Goal: Task Accomplishment & Management: Use online tool/utility

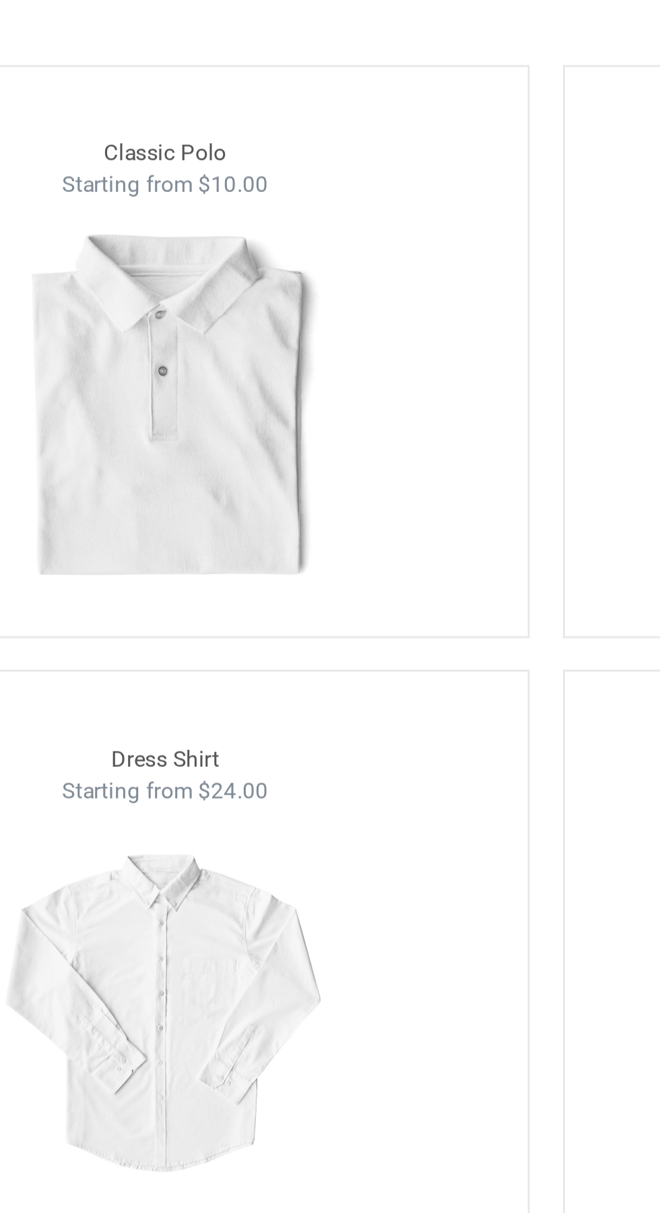
scroll to position [702, 0]
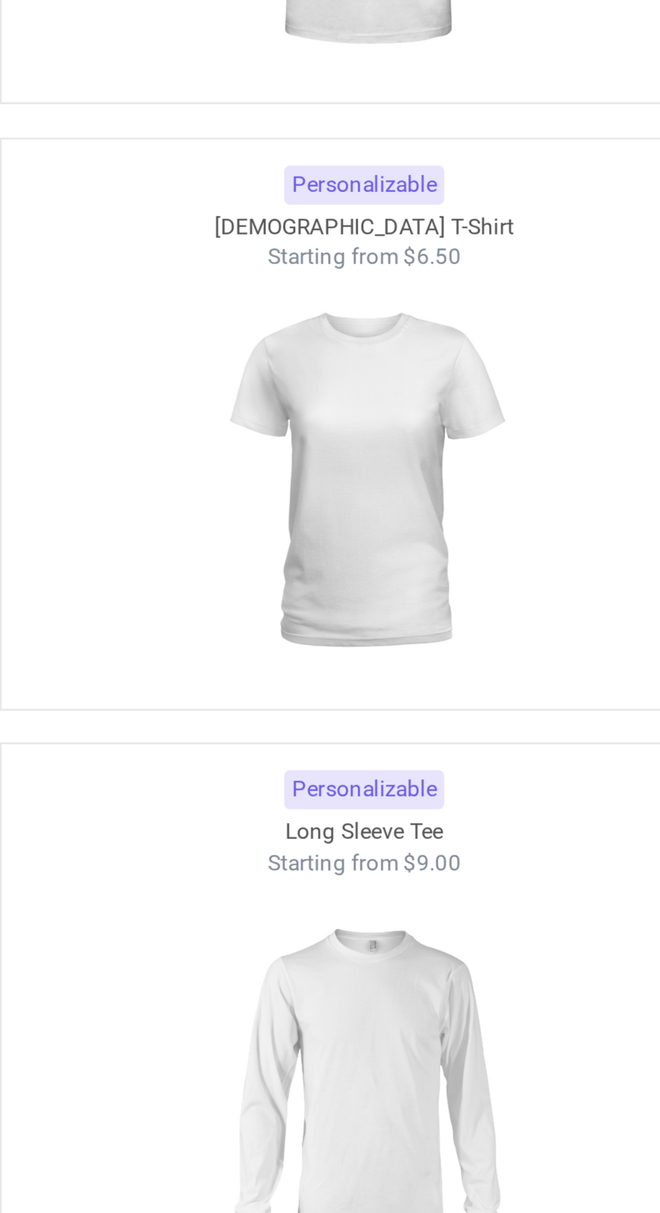
scroll to position [1266, 0]
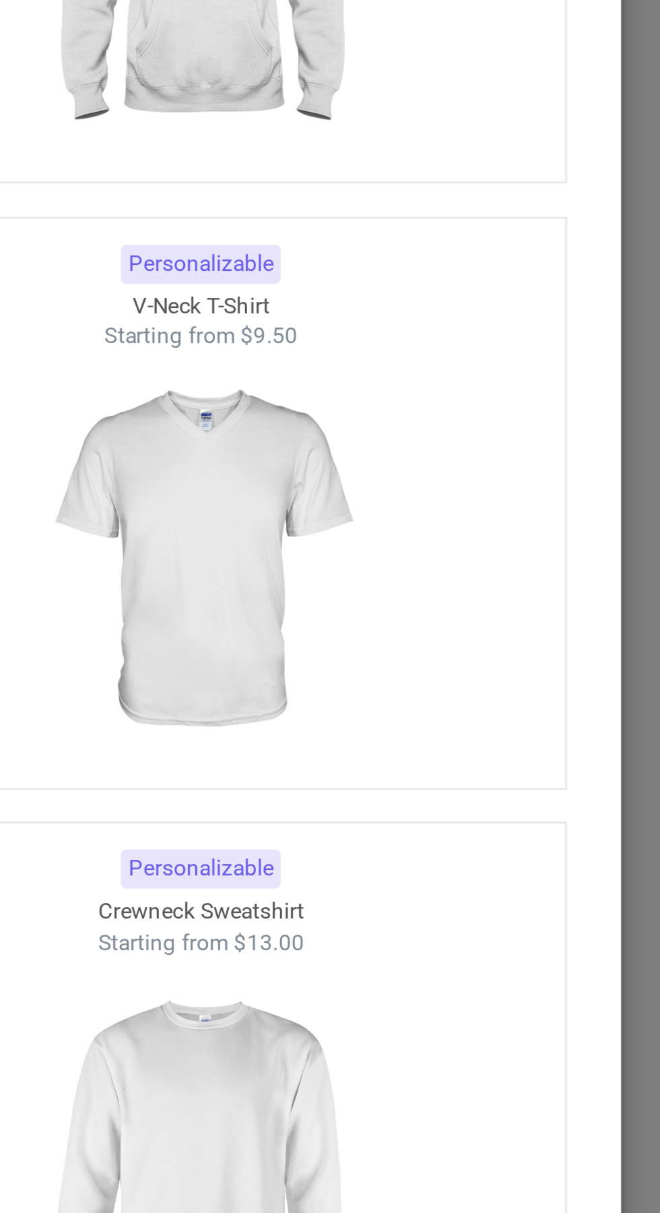
click at [483, 428] on img at bounding box center [468, 410] width 121 height 151
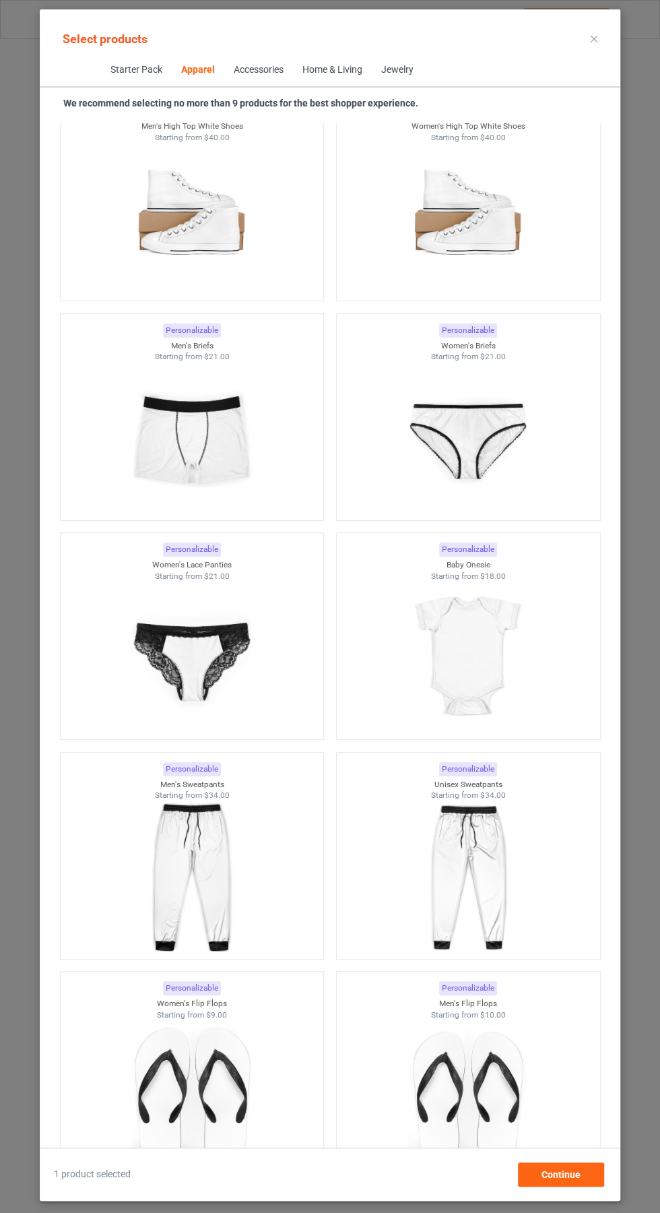
scroll to position [3012, 0]
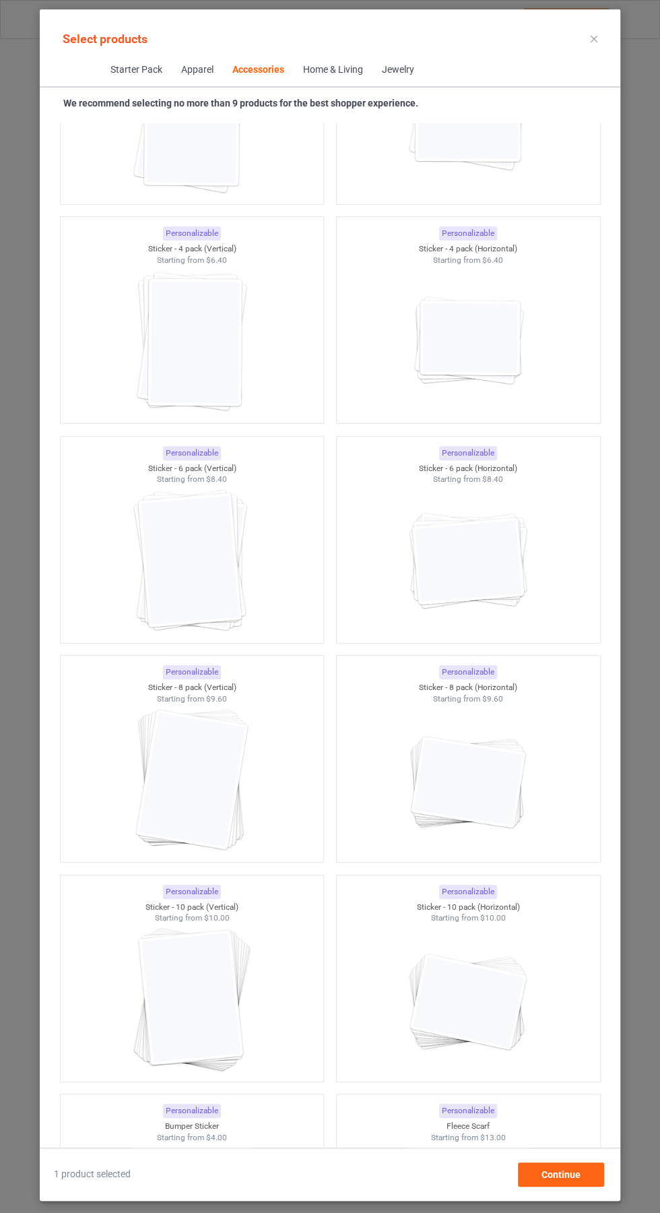
scroll to position [9268, 0]
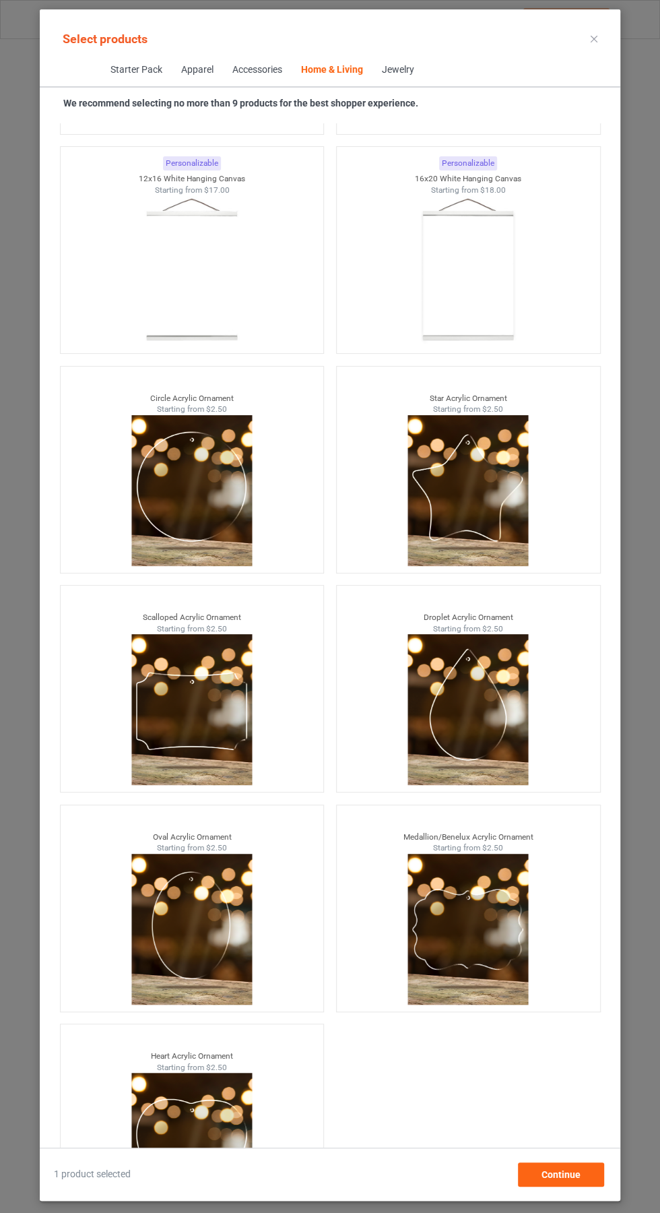
scroll to position [86, 0]
click at [574, 1171] on div "Continue" at bounding box center [561, 1174] width 86 height 24
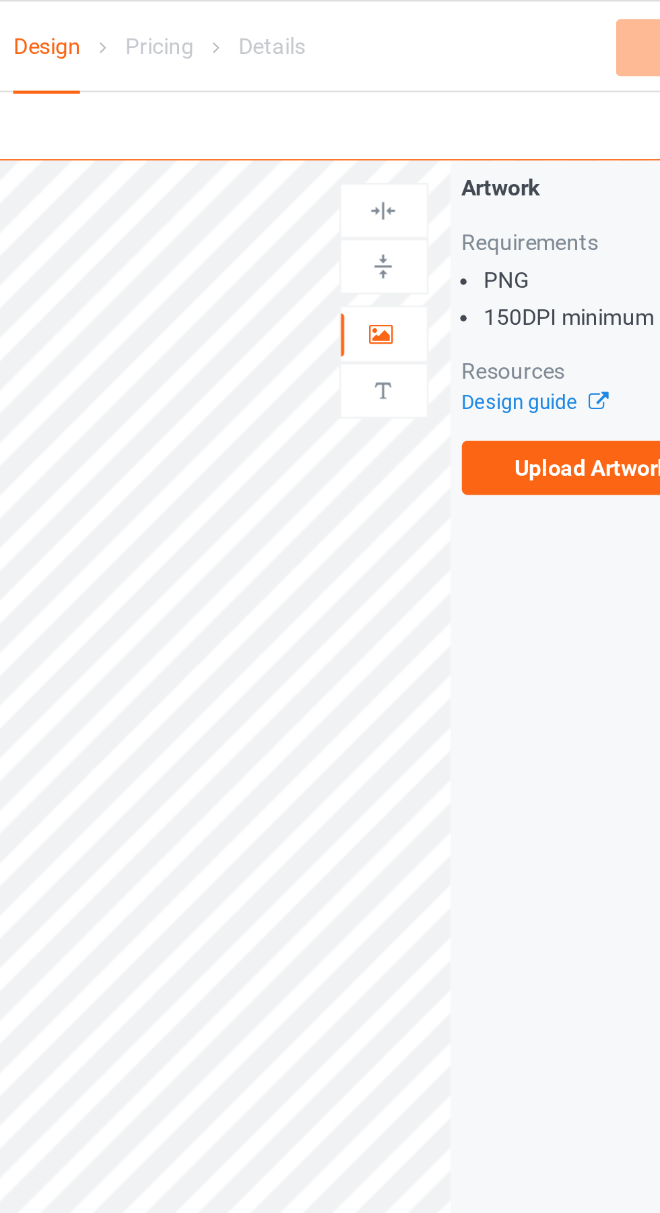
click at [518, 204] on label "Upload Artwork" at bounding box center [513, 198] width 111 height 23
click at [0, 0] on input "Upload Artwork" at bounding box center [0, 0] width 0 height 0
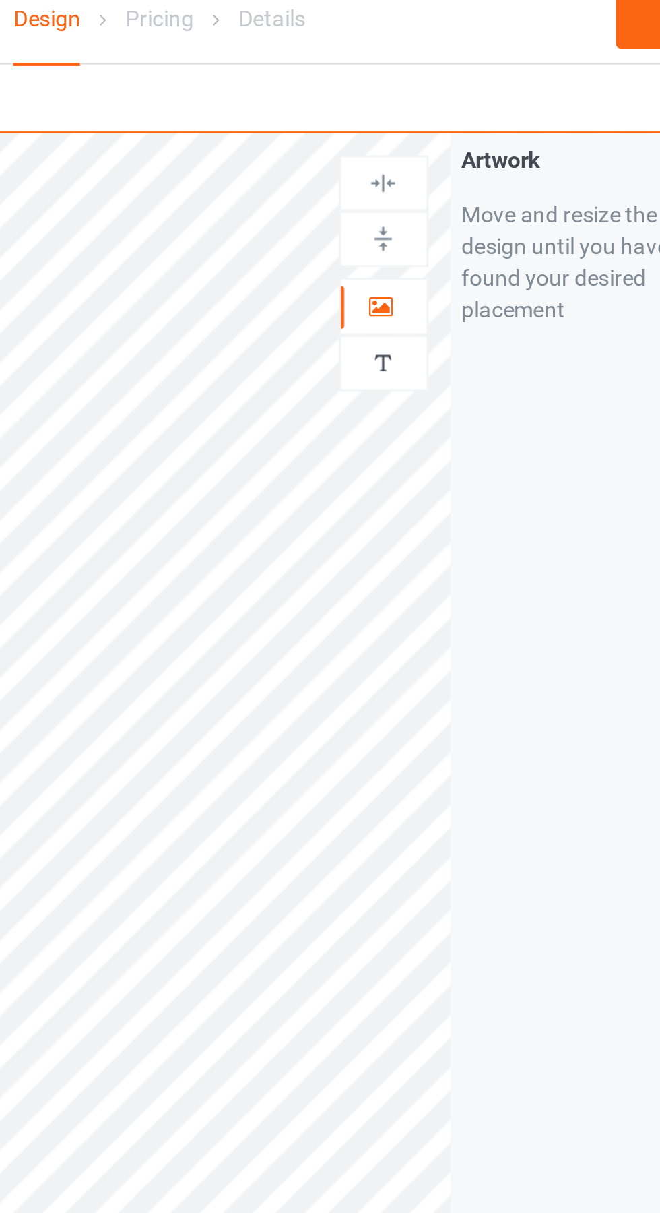
click at [429, 92] on img at bounding box center [424, 89] width 13 height 13
click at [430, 112] on img at bounding box center [424, 112] width 13 height 13
